Goal: Task Accomplishment & Management: Manage account settings

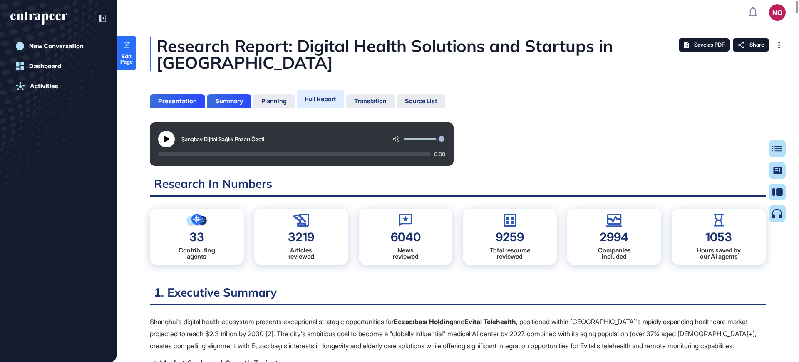
scroll to position [4, 0]
click at [163, 141] on icon at bounding box center [166, 139] width 7 height 7
drag, startPoint x: 162, startPoint y: 153, endPoint x: 150, endPoint y: 154, distance: 12.6
click at [150, 154] on div "Şanghay Dijital Sağlık Pazarı Özeti 8:41" at bounding box center [302, 143] width 304 height 43
drag, startPoint x: 159, startPoint y: 154, endPoint x: 137, endPoint y: 155, distance: 21.7
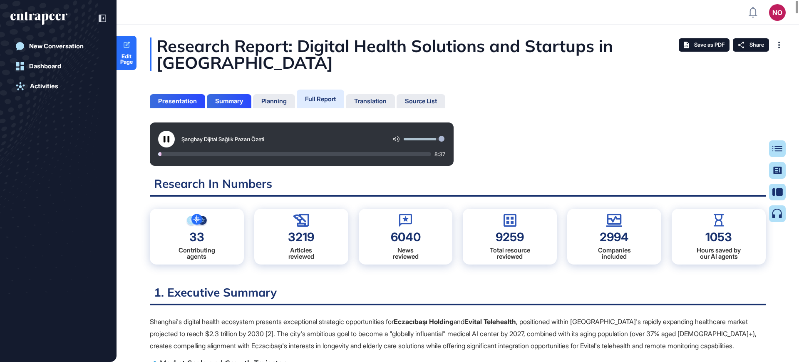
click at [159, 154] on div at bounding box center [163, 154] width 11 height 4
click at [159, 154] on div at bounding box center [158, 154] width 0 height 4
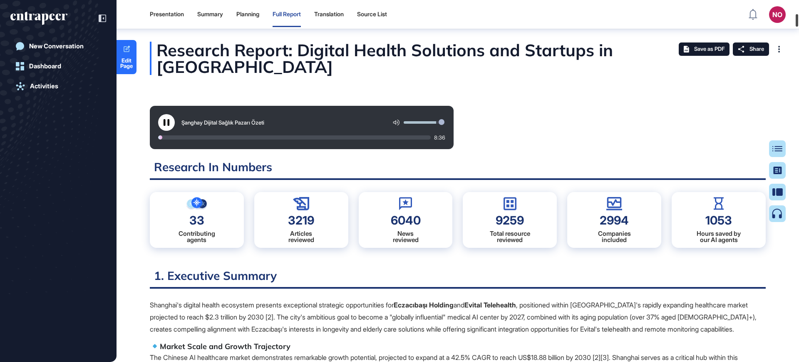
scroll to position [2829, 0]
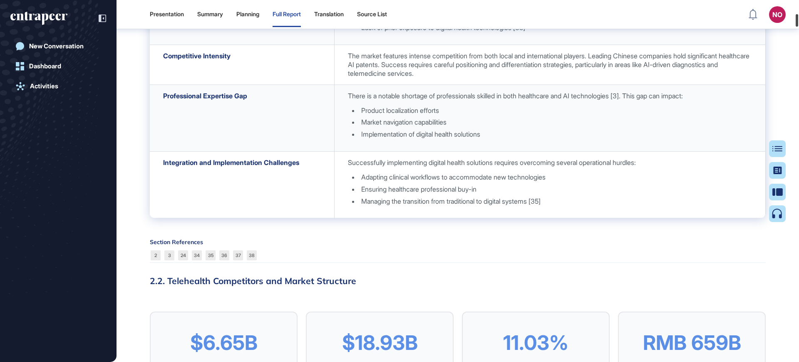
drag, startPoint x: 799, startPoint y: 8, endPoint x: 796, endPoint y: 21, distance: 13.6
click at [796, 21] on div at bounding box center [797, 20] width 2 height 12
click at [513, 263] on div "Section References 2 3 24 34 35 36 37 38" at bounding box center [458, 251] width 616 height 24
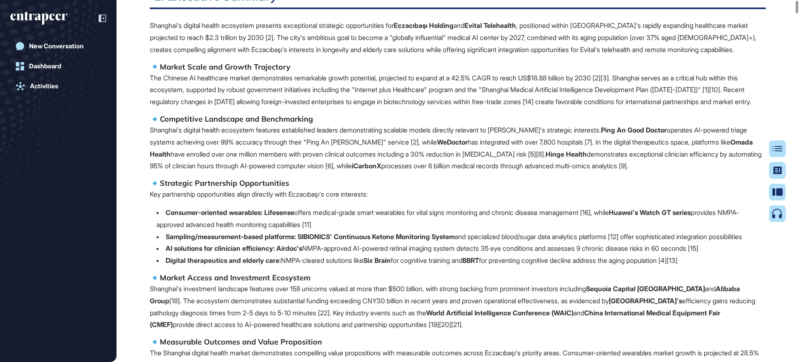
scroll to position [0, 0]
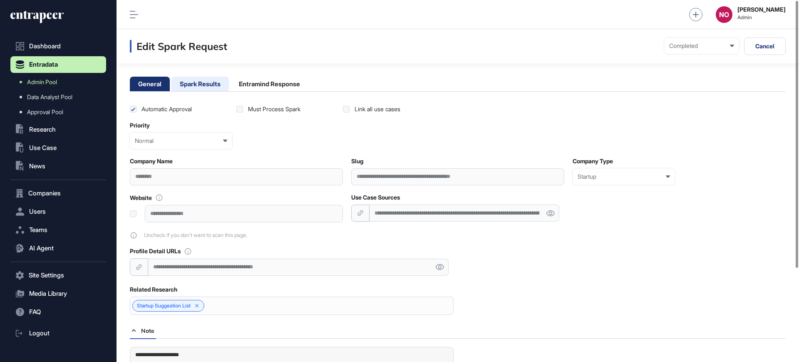
click at [217, 86] on li "Spark Results" at bounding box center [200, 84] width 57 height 15
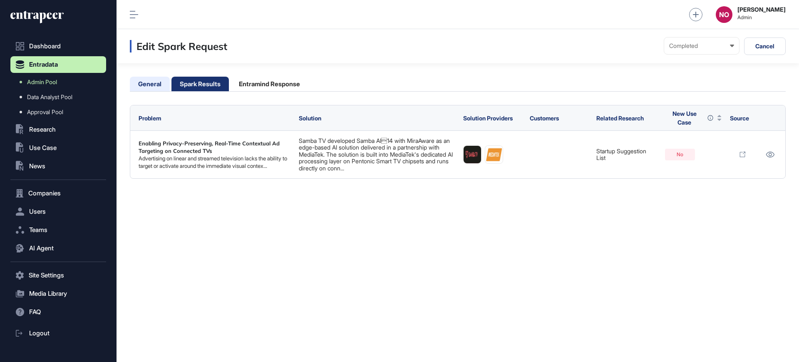
click at [156, 80] on li "General" at bounding box center [150, 84] width 40 height 15
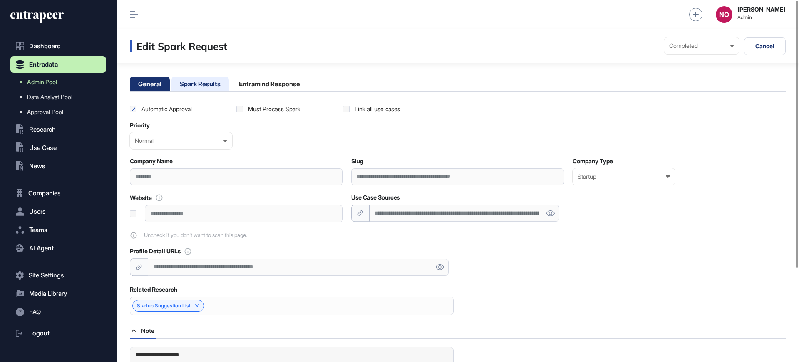
click at [205, 87] on li "Spark Results" at bounding box center [200, 84] width 57 height 15
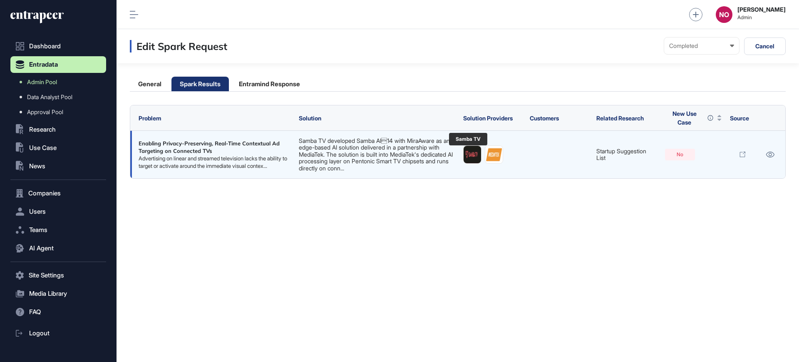
click at [464, 158] on img at bounding box center [472, 154] width 17 height 17
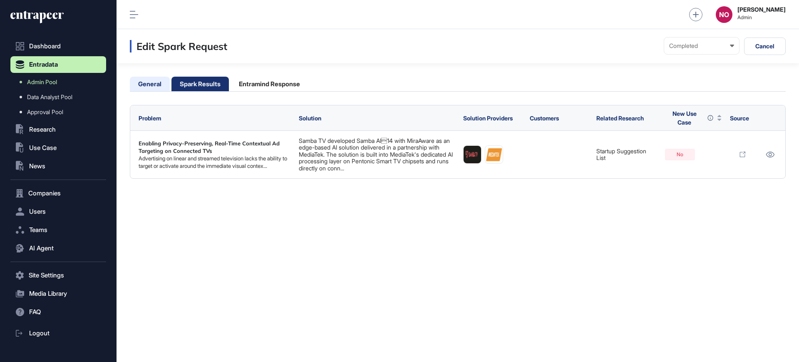
drag, startPoint x: 162, startPoint y: 83, endPoint x: 169, endPoint y: 85, distance: 7.7
click at [162, 83] on li "General" at bounding box center [150, 84] width 40 height 15
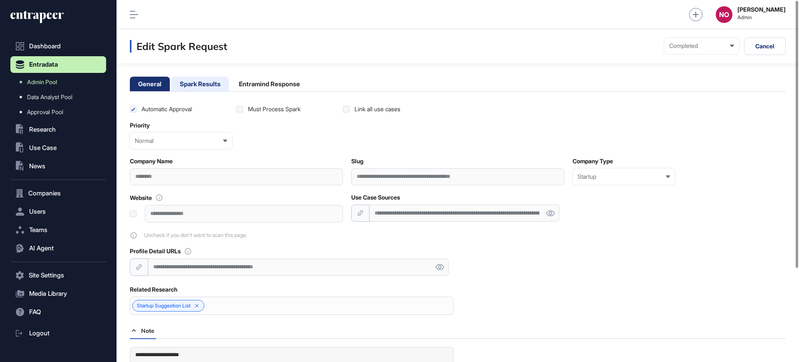
click at [214, 82] on li "Spark Results" at bounding box center [200, 84] width 57 height 15
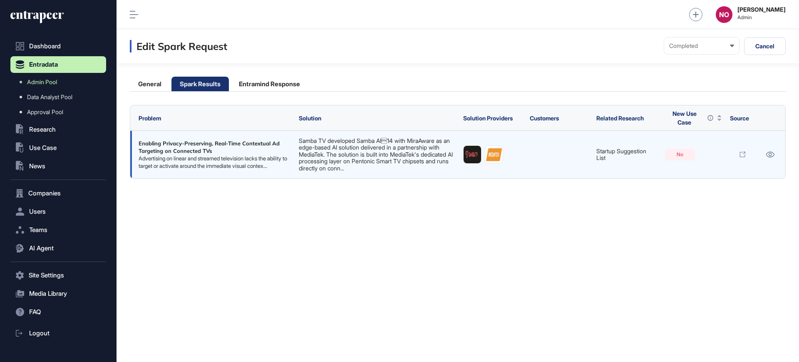
click at [370, 156] on link "Samba TV developed Samba AI14 with MiraAware as an edge-based AI solution deli…" at bounding box center [376, 154] width 154 height 35
click at [743, 157] on icon at bounding box center [742, 154] width 7 height 7
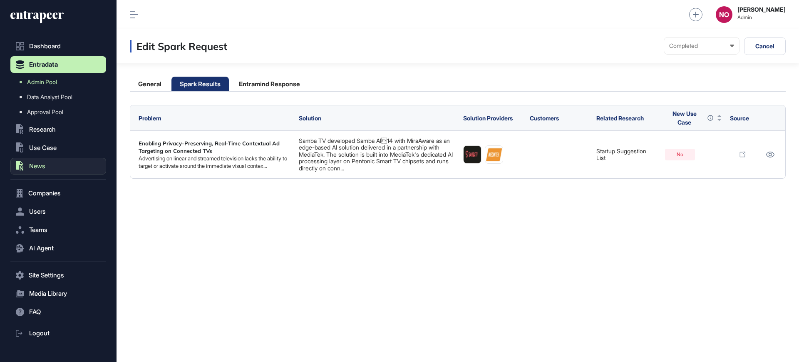
click at [39, 167] on span "News" at bounding box center [37, 166] width 16 height 7
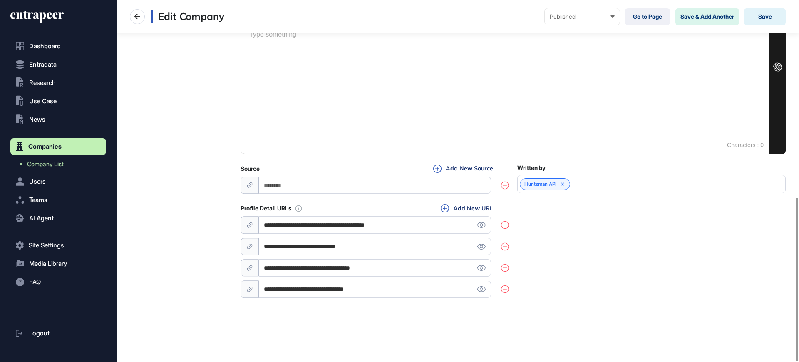
scroll to position [121, 0]
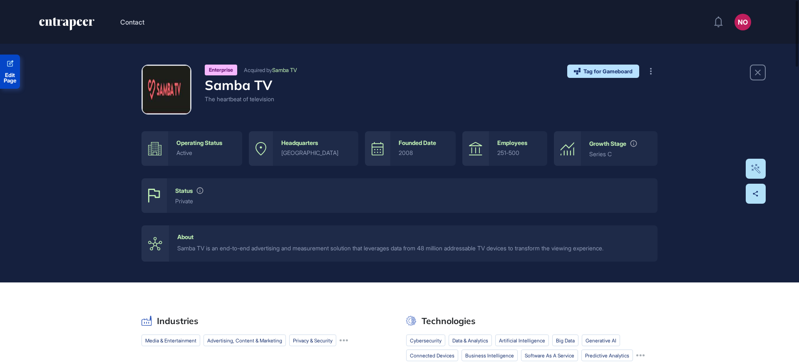
click at [10, 70] on link "Edit Page" at bounding box center [10, 72] width 20 height 34
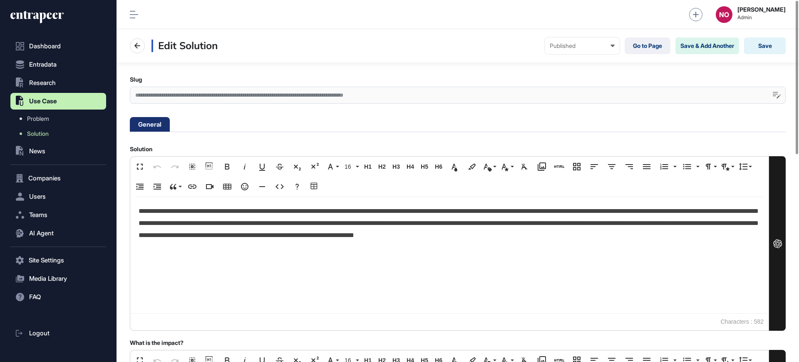
scroll to position [0, 4]
click at [335, 98] on div "**********" at bounding box center [458, 95] width 656 height 17
drag, startPoint x: 58, startPoint y: 137, endPoint x: 64, endPoint y: 137, distance: 5.8
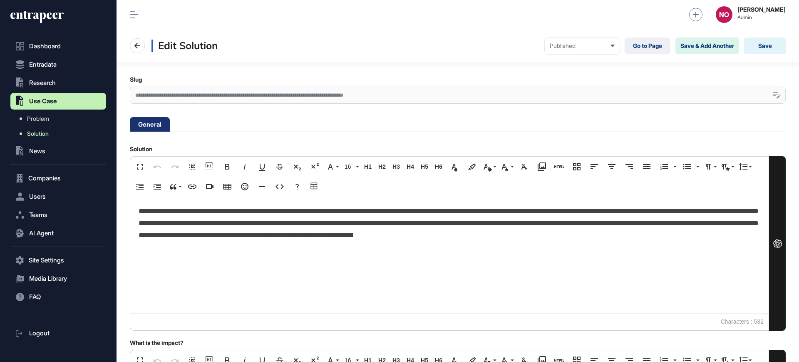
click at [58, 137] on link "Solution" at bounding box center [61, 133] width 92 height 15
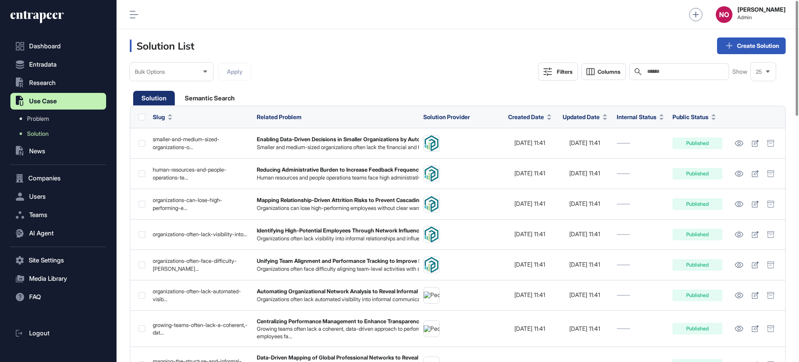
click at [672, 70] on input "text" at bounding box center [685, 71] width 77 height 7
paste input "**********"
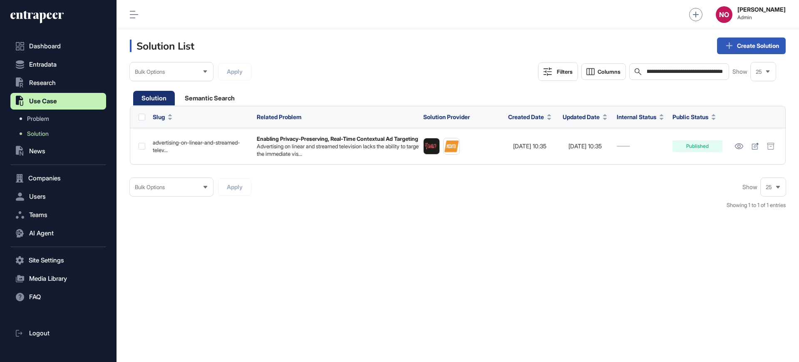
type input "**********"
click at [222, 99] on div "Semantic Search" at bounding box center [210, 98] width 67 height 15
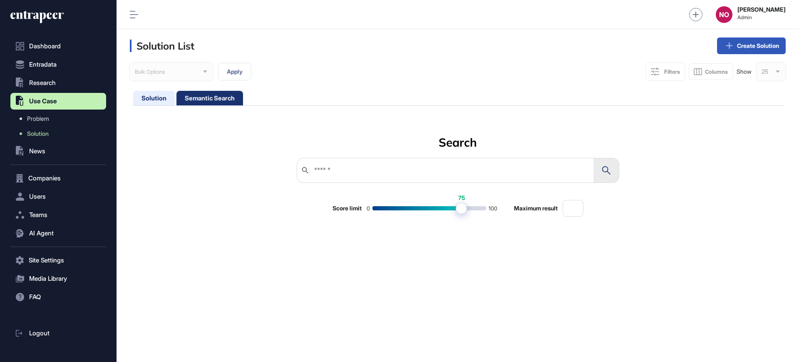
click at [144, 102] on div "Solution" at bounding box center [154, 98] width 42 height 15
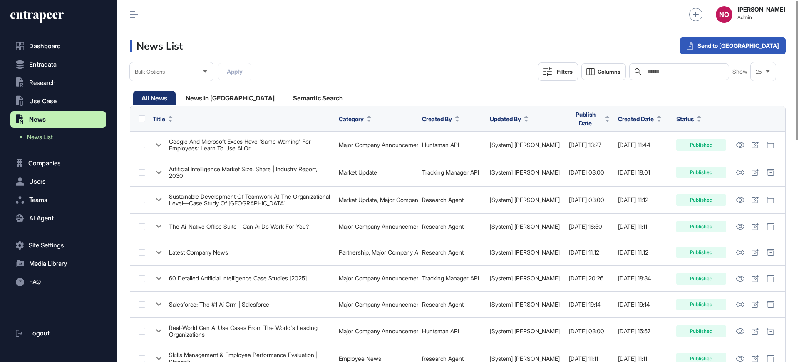
click at [676, 69] on input "text" at bounding box center [685, 71] width 77 height 7
paste input "**********"
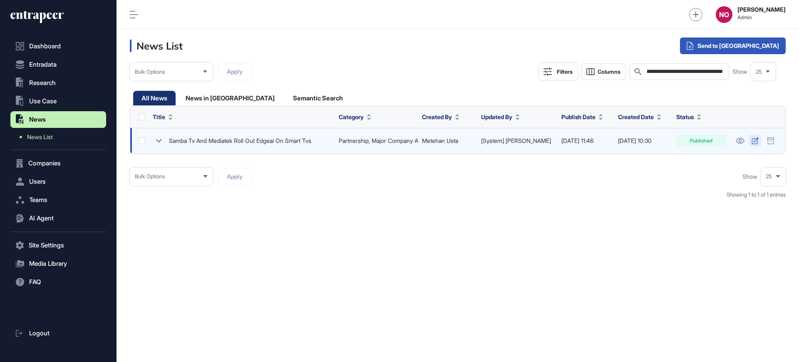
type input "**********"
click at [754, 143] on icon at bounding box center [755, 140] width 7 height 7
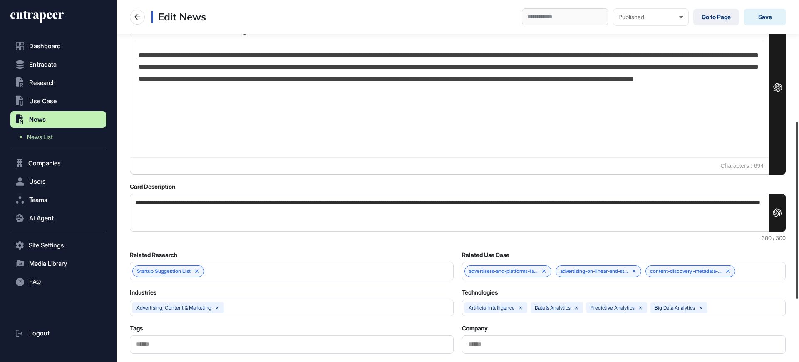
scroll to position [376, 0]
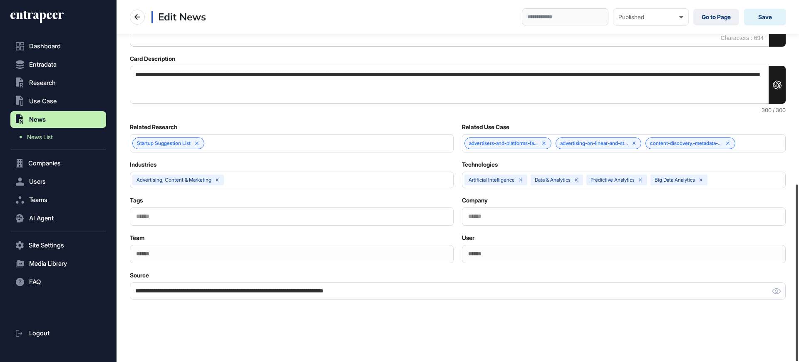
drag, startPoint x: 799, startPoint y: 106, endPoint x: 799, endPoint y: 283, distance: 177.4
click at [799, 283] on div at bounding box center [797, 272] width 2 height 177
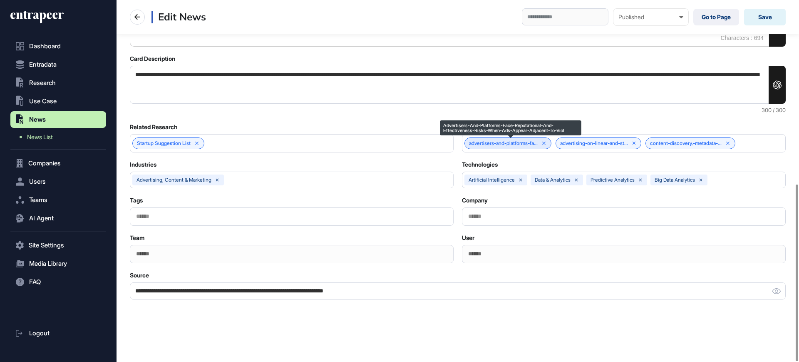
click at [504, 145] on link "advertisers-and-platforms-fa..." at bounding box center [503, 143] width 69 height 6
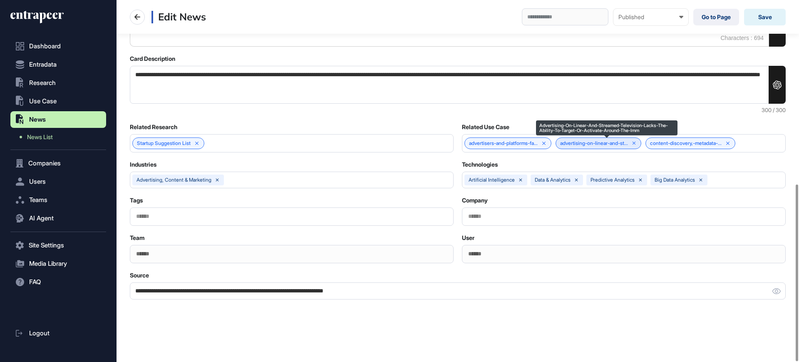
click at [586, 148] on div "advertising-on-linear-and-st..." at bounding box center [599, 143] width 86 height 12
click at [625, 145] on link "advertising-on-linear-and-st..." at bounding box center [594, 143] width 68 height 6
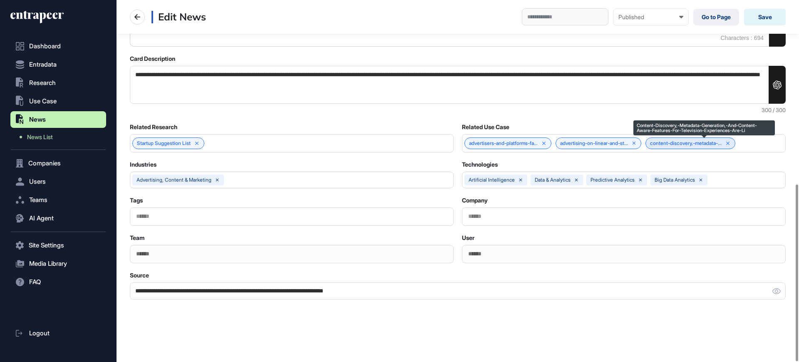
click at [704, 145] on link "content-discovery,-metadata-..." at bounding box center [686, 143] width 72 height 6
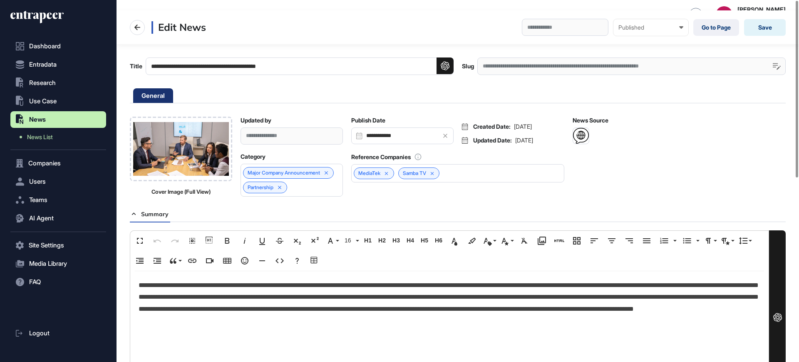
scroll to position [0, 0]
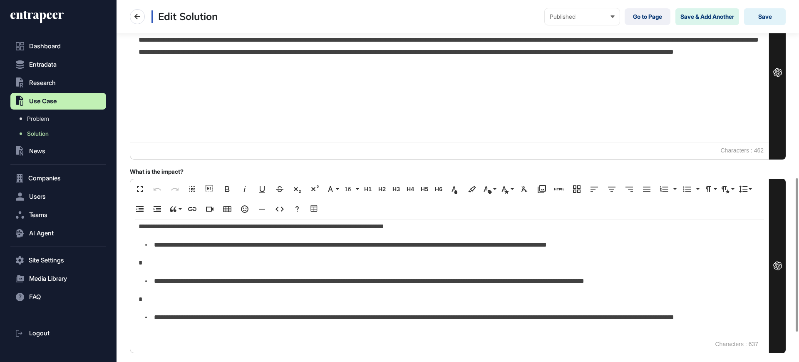
scroll to position [488, 0]
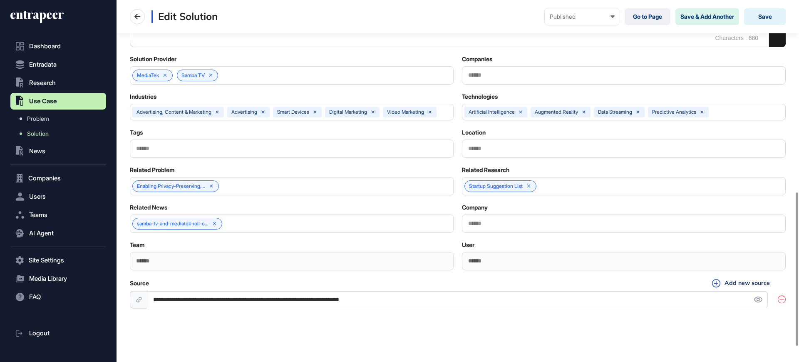
scroll to position [488, 0]
